Goal: Task Accomplishment & Management: Use online tool/utility

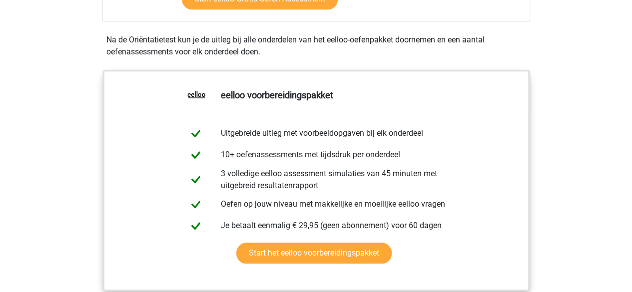
scroll to position [200, 0]
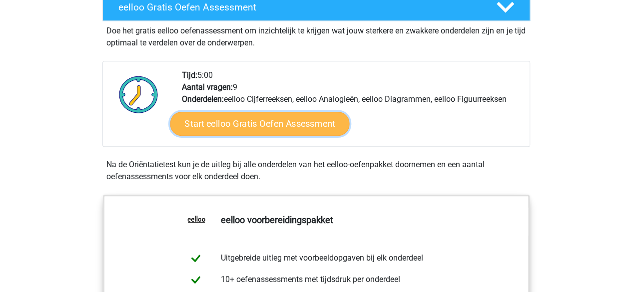
click at [262, 122] on link "Start eelloo Gratis Oefen Assessment" at bounding box center [259, 124] width 179 height 24
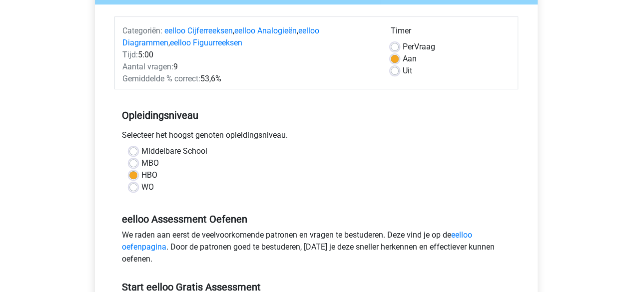
scroll to position [100, 0]
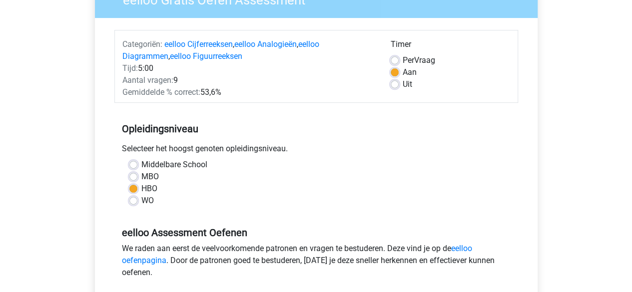
click at [403, 58] on label "Per Vraag" at bounding box center [419, 60] width 32 height 12
click at [398, 58] on input "Per Vraag" at bounding box center [395, 59] width 8 height 10
radio input "true"
click at [146, 67] on div "Tijd: 5:00" at bounding box center [249, 68] width 268 height 12
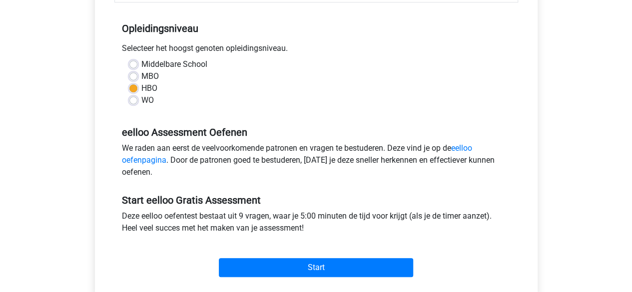
scroll to position [250, 0]
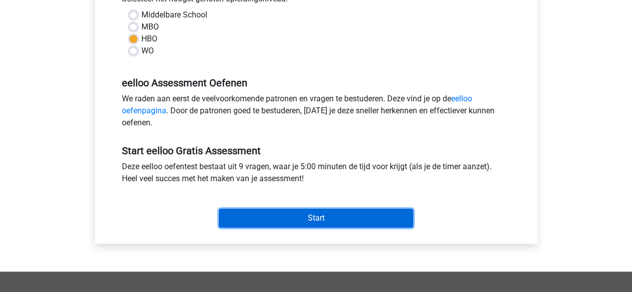
click at [333, 220] on input "Start" at bounding box center [316, 218] width 194 height 19
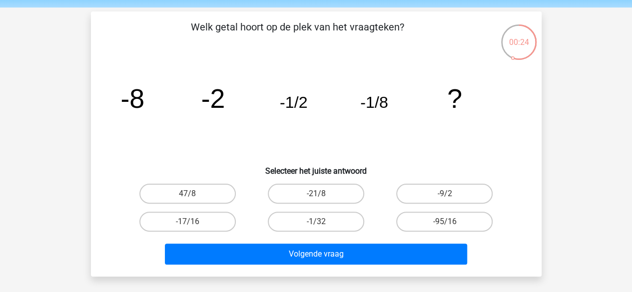
scroll to position [50, 0]
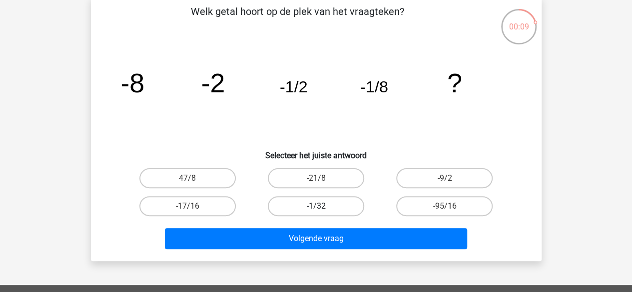
click at [337, 204] on label "-1/32" at bounding box center [316, 206] width 96 height 20
click at [322, 206] on input "-1/32" at bounding box center [319, 209] width 6 height 6
radio input "true"
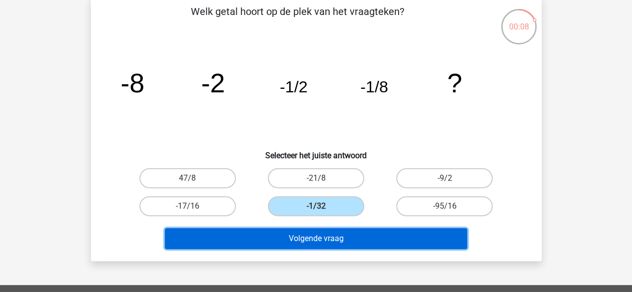
click at [341, 245] on button "Volgende vraag" at bounding box center [316, 238] width 302 height 21
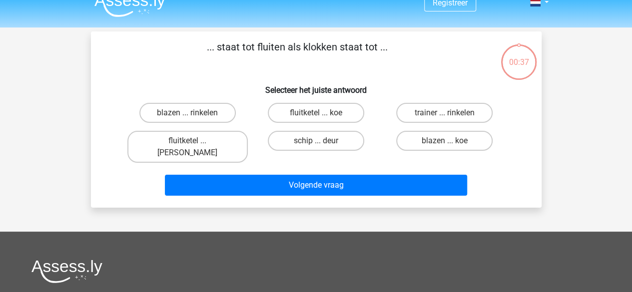
scroll to position [0, 0]
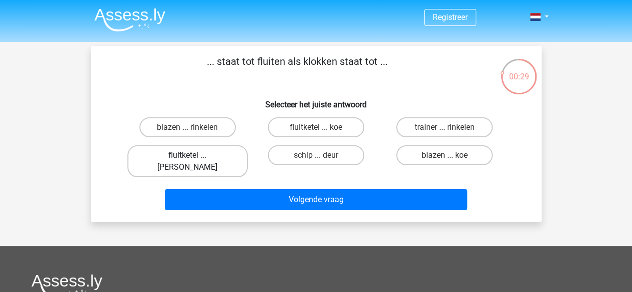
click at [203, 156] on label "fluitketel ... [PERSON_NAME]" at bounding box center [187, 161] width 120 height 32
click at [194, 156] on input "fluitketel ... [PERSON_NAME]" at bounding box center [190, 158] width 6 height 6
radio input "true"
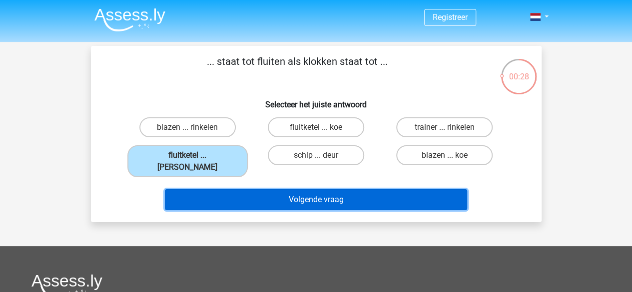
click at [271, 194] on button "Volgende vraag" at bounding box center [316, 199] width 302 height 21
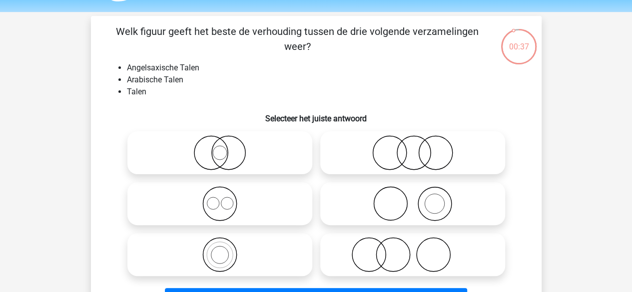
scroll to position [50, 0]
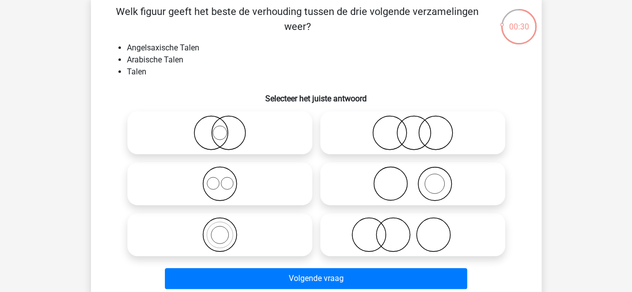
click at [227, 186] on icon at bounding box center [219, 183] width 177 height 35
click at [226, 179] on input "radio" at bounding box center [223, 175] width 6 height 6
radio input "true"
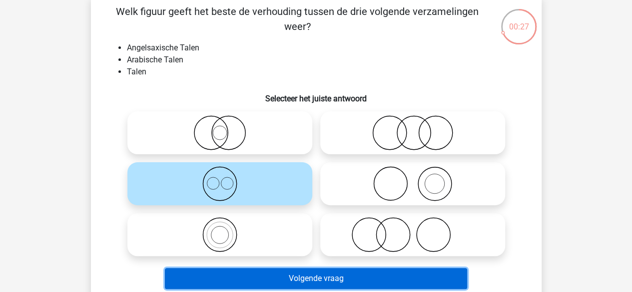
click at [316, 278] on button "Volgende vraag" at bounding box center [316, 278] width 302 height 21
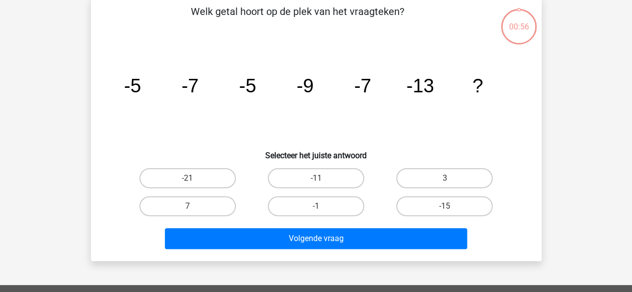
scroll to position [46, 0]
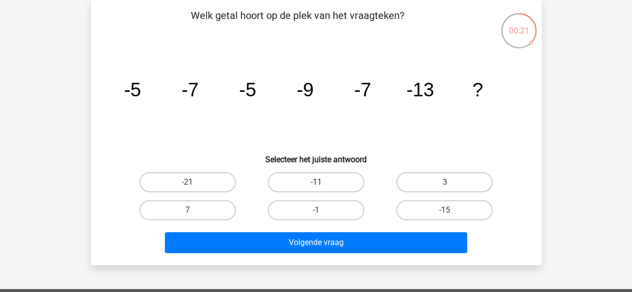
click at [328, 177] on label "-11" at bounding box center [316, 182] width 96 height 20
click at [322, 182] on input "-11" at bounding box center [319, 185] width 6 height 6
radio input "true"
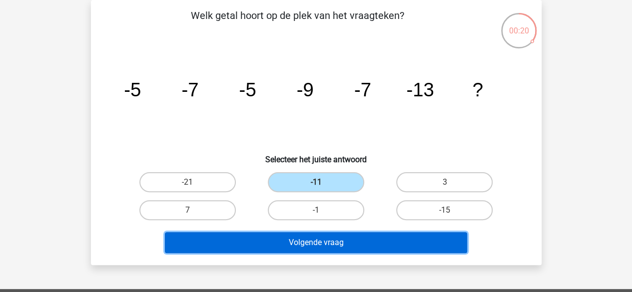
click at [355, 236] on button "Volgende vraag" at bounding box center [316, 242] width 302 height 21
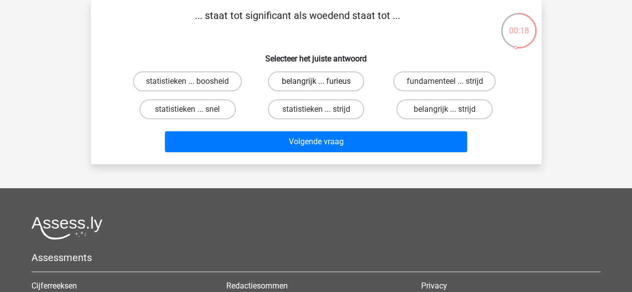
click at [310, 81] on label "belangrijk ... furieus" at bounding box center [316, 81] width 96 height 20
click at [316, 81] on input "belangrijk ... furieus" at bounding box center [319, 84] width 6 height 6
radio input "true"
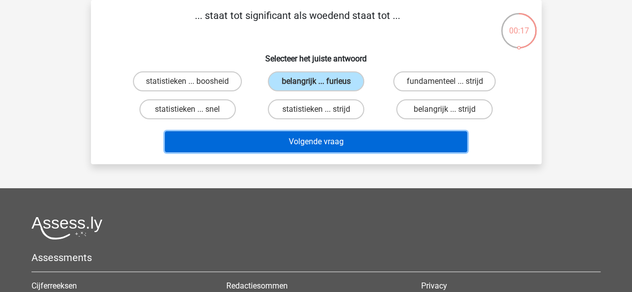
click at [328, 142] on button "Volgende vraag" at bounding box center [316, 141] width 302 height 21
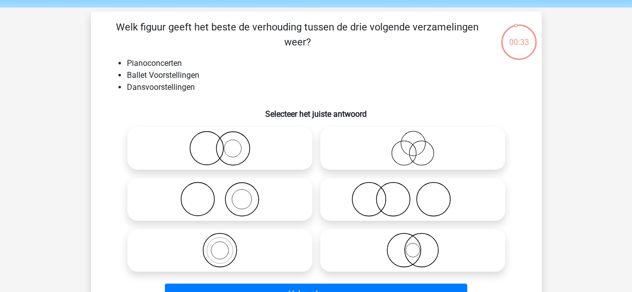
scroll to position [50, 0]
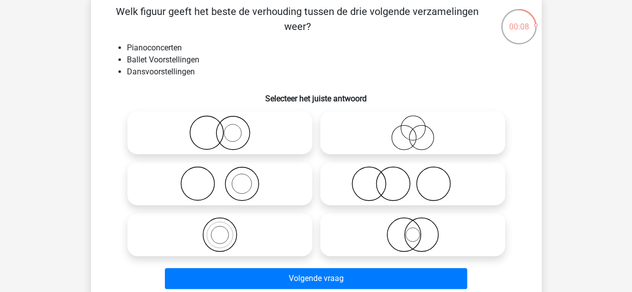
click at [404, 178] on icon at bounding box center [412, 183] width 177 height 35
click at [413, 178] on input "radio" at bounding box center [416, 175] width 6 height 6
radio input "true"
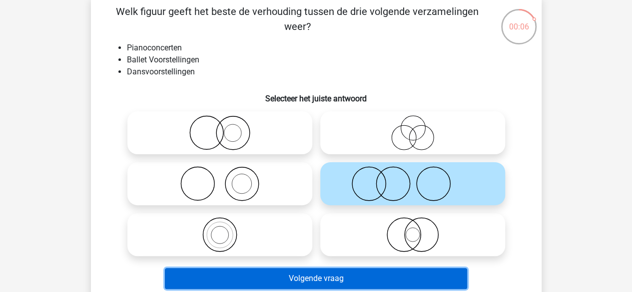
click at [402, 279] on button "Volgende vraag" at bounding box center [316, 278] width 302 height 21
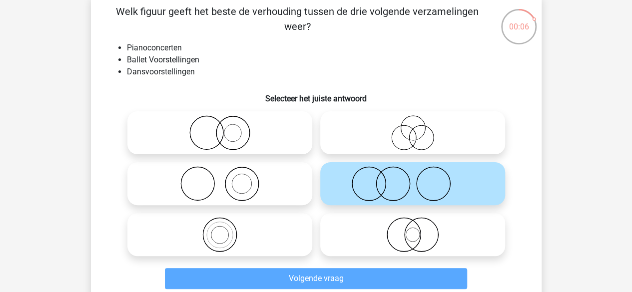
scroll to position [46, 0]
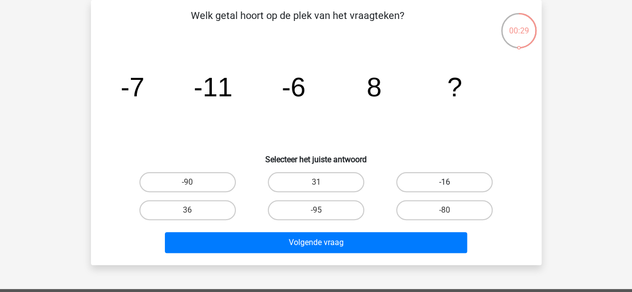
click at [450, 179] on label "-16" at bounding box center [444, 182] width 96 height 20
click at [450, 182] on input "-16" at bounding box center [448, 185] width 6 height 6
radio input "true"
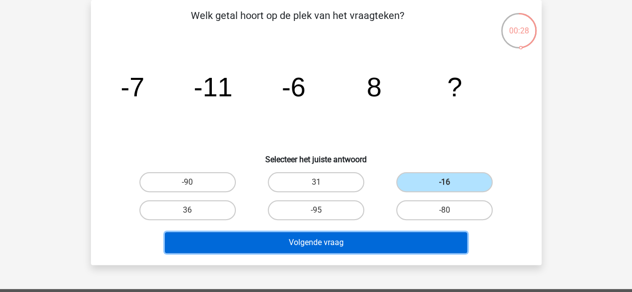
click at [426, 236] on button "Volgende vraag" at bounding box center [316, 242] width 302 height 21
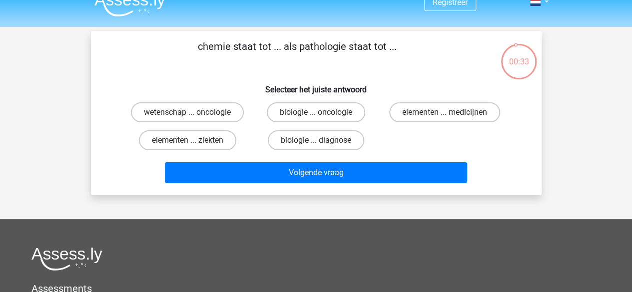
scroll to position [0, 0]
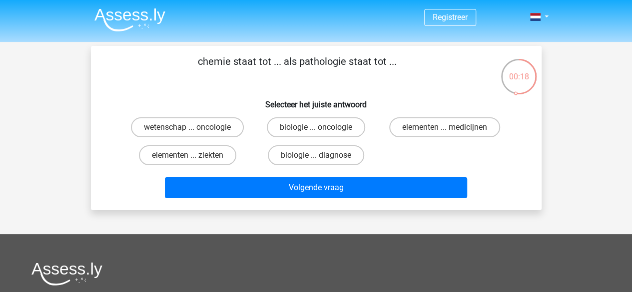
click at [191, 133] on input "wetenschap ... oncologie" at bounding box center [190, 130] width 6 height 6
radio input "true"
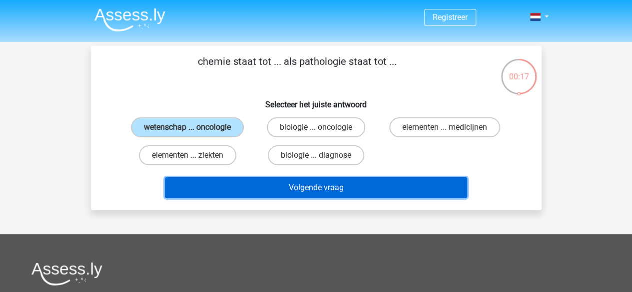
click at [329, 185] on button "Volgende vraag" at bounding box center [316, 187] width 302 height 21
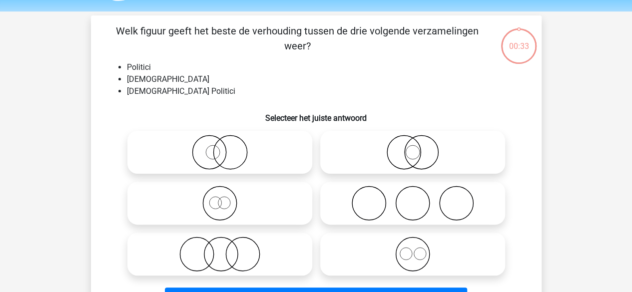
scroll to position [46, 0]
